Goal: Information Seeking & Learning: Find specific page/section

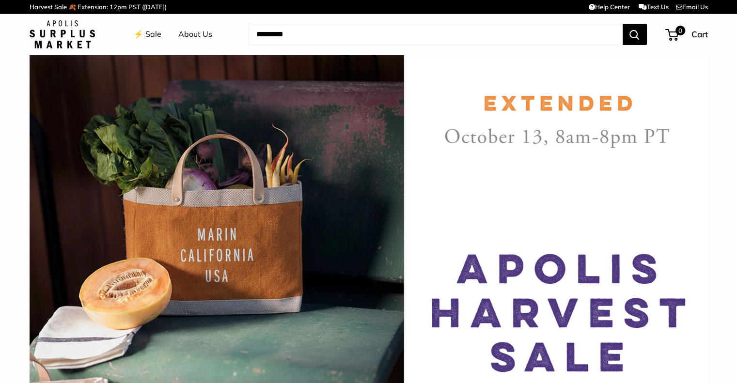
click at [58, 42] on img at bounding box center [62, 34] width 65 height 28
click at [149, 36] on link "⚡️ Sale" at bounding box center [148, 34] width 28 height 15
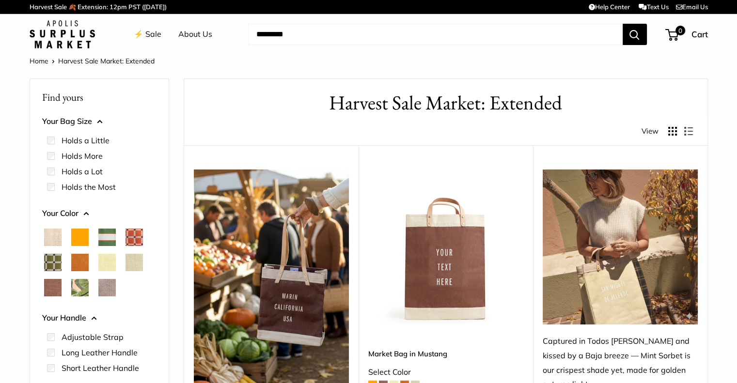
click at [79, 46] on img at bounding box center [62, 34] width 65 height 28
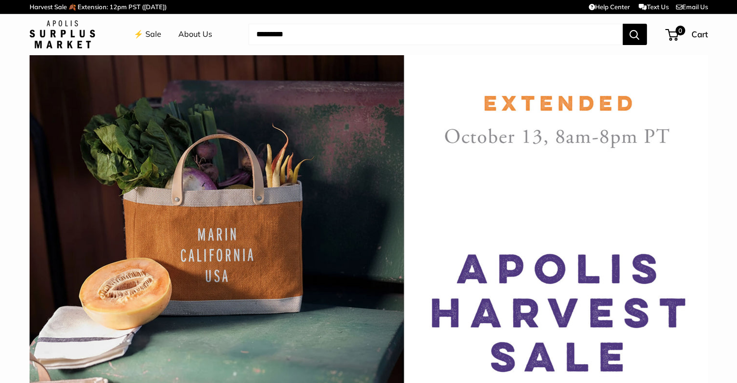
click at [325, 35] on input "Search..." at bounding box center [436, 34] width 374 height 21
type input "*******"
click at [623, 24] on button "Search" at bounding box center [635, 34] width 24 height 21
